Goal: Information Seeking & Learning: Learn about a topic

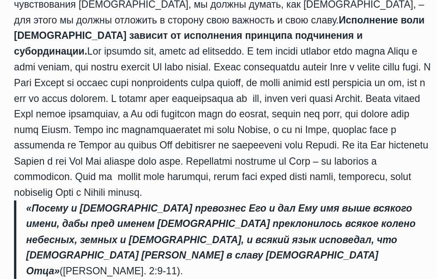
scroll to position [664, 0]
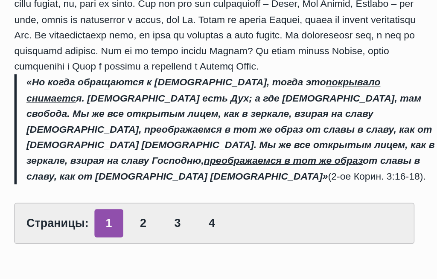
scroll to position [391, 0]
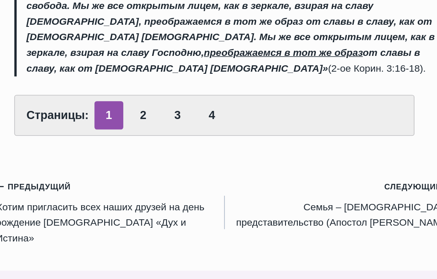
scroll to position [468, 0]
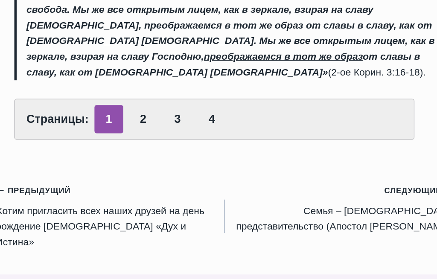
click at [148, 121] on link "2" at bounding box center [158, 131] width 21 height 21
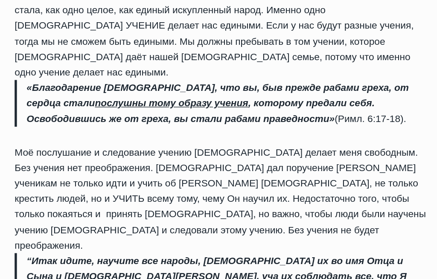
scroll to position [432, 0]
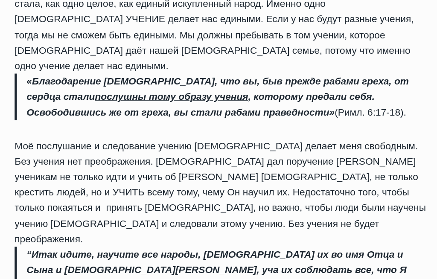
click at [63, 79] on div "«И вас, которые были мертвы во грехах и в необрезании плоти вашей, оживил вмест…" at bounding box center [219, 49] width 312 height 667
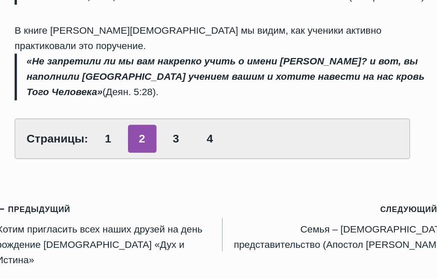
scroll to position [649, 0]
click at [173, 141] on link "3" at bounding box center [183, 151] width 21 height 21
